Goal: Navigation & Orientation: Find specific page/section

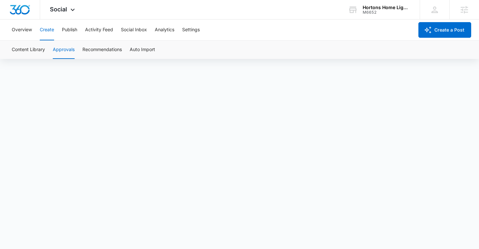
click at [47, 29] on button "Create" at bounding box center [47, 30] width 14 height 21
click at [67, 48] on button "Approvals" at bounding box center [64, 50] width 22 height 18
click at [70, 31] on button "Publish" at bounding box center [69, 30] width 15 height 21
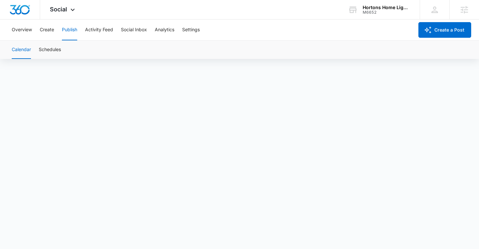
scroll to position [5, 0]
click at [46, 29] on button "Create" at bounding box center [47, 30] width 14 height 21
click at [66, 30] on button "Publish" at bounding box center [69, 30] width 15 height 21
click at [50, 35] on button "Create" at bounding box center [47, 30] width 14 height 21
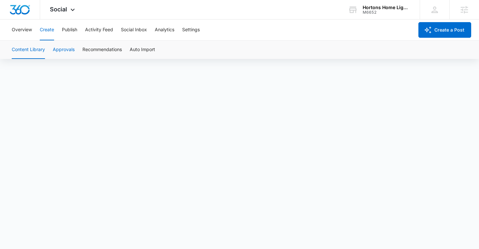
click at [58, 54] on button "Approvals" at bounding box center [64, 50] width 22 height 18
